Goal: Task Accomplishment & Management: Use online tool/utility

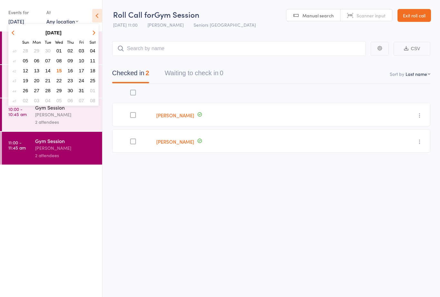
click at [70, 70] on span "16" at bounding box center [70, 70] width 5 height 5
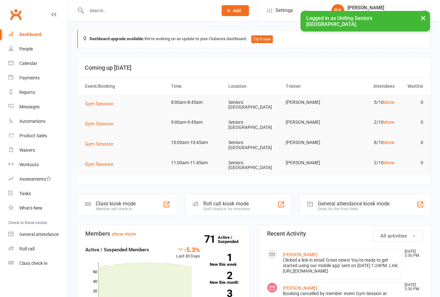
click at [229, 201] on div "Roll call kiosk mode" at bounding box center [226, 204] width 47 height 6
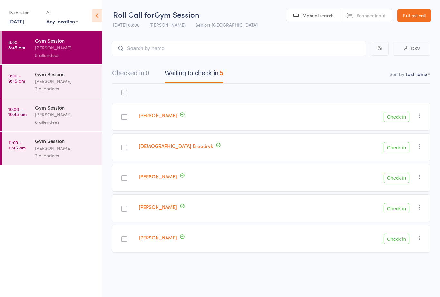
click at [40, 118] on div "[PERSON_NAME]" at bounding box center [65, 114] width 61 height 7
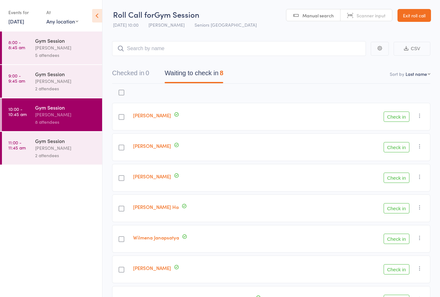
click at [42, 152] on div "[PERSON_NAME]" at bounding box center [65, 148] width 61 height 7
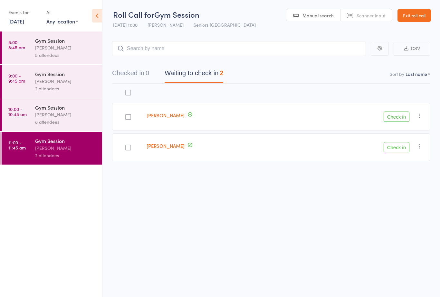
click at [42, 85] on div "[PERSON_NAME]" at bounding box center [65, 81] width 61 height 7
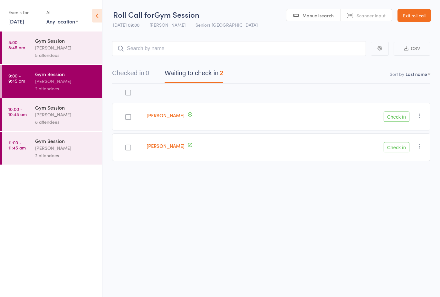
click at [33, 49] on link "8:00 - 8:45 am Gym Session Daniella Alfonso 5 attendees" at bounding box center [52, 48] width 100 height 33
